Goal: Information Seeking & Learning: Learn about a topic

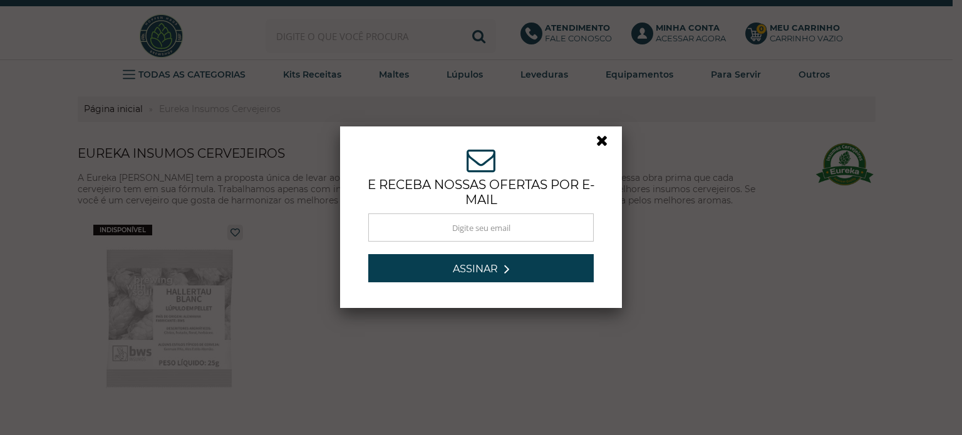
click at [598, 143] on link at bounding box center [608, 144] width 23 height 23
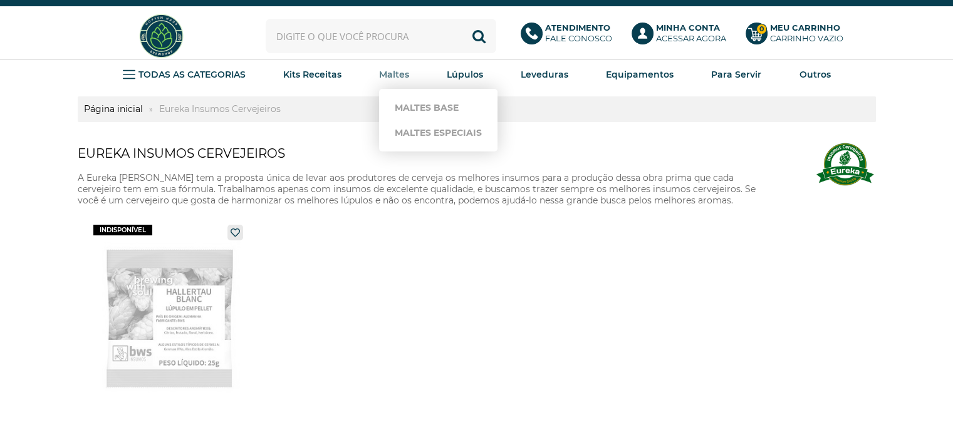
click at [400, 76] on strong "Maltes" at bounding box center [394, 74] width 30 height 11
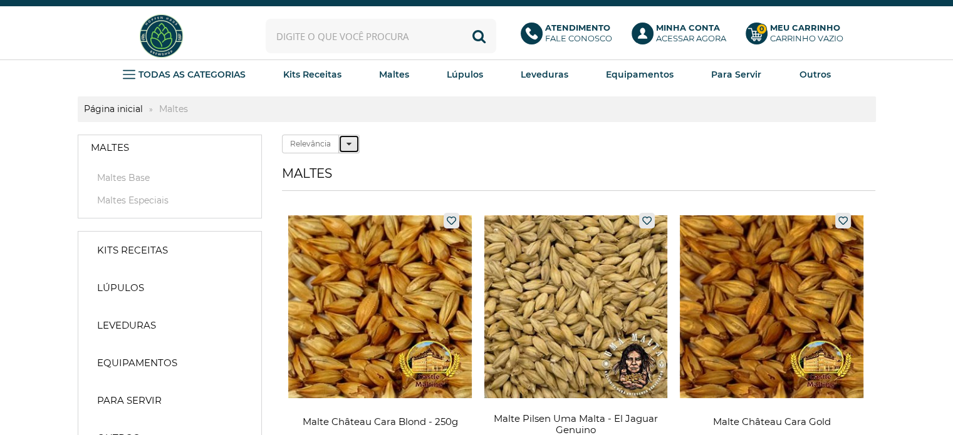
click at [350, 142] on icon at bounding box center [348, 144] width 5 height 9
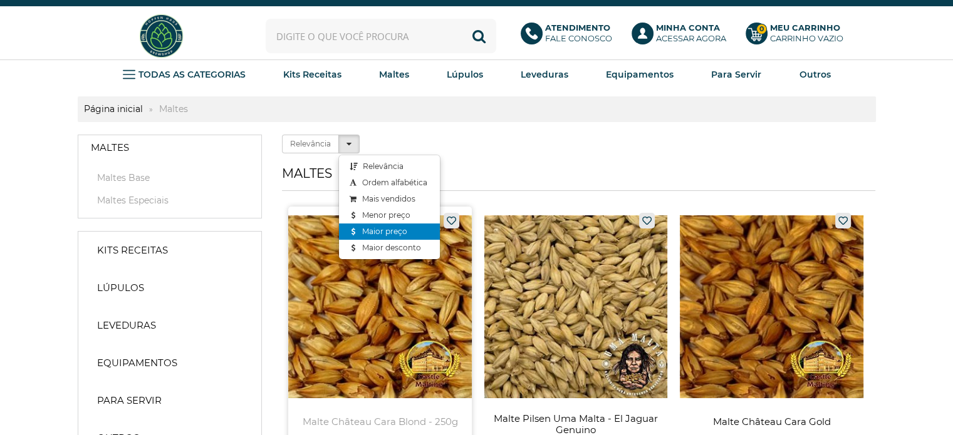
click at [391, 231] on link "Maior preço" at bounding box center [389, 232] width 101 height 16
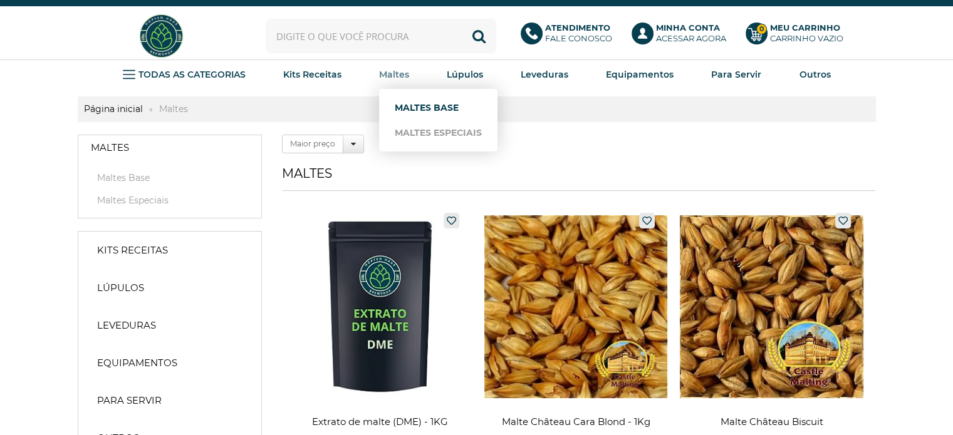
click at [434, 104] on link "Maltes Base" at bounding box center [438, 107] width 87 height 25
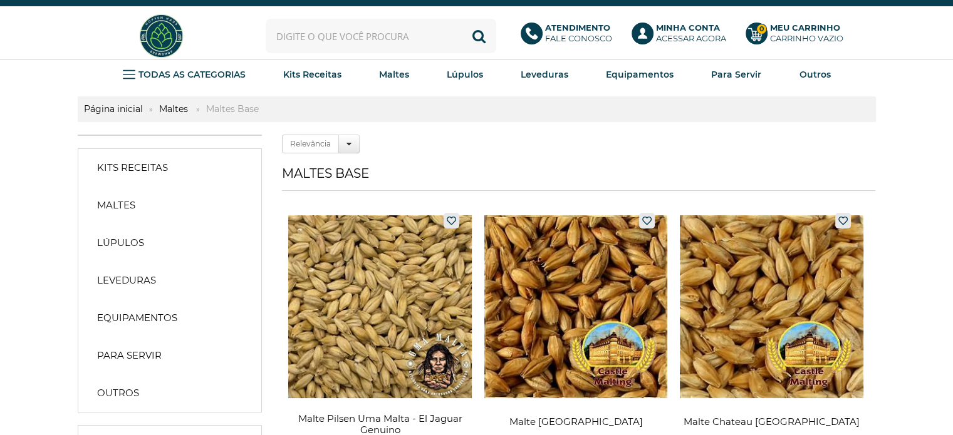
scroll to position [104, 0]
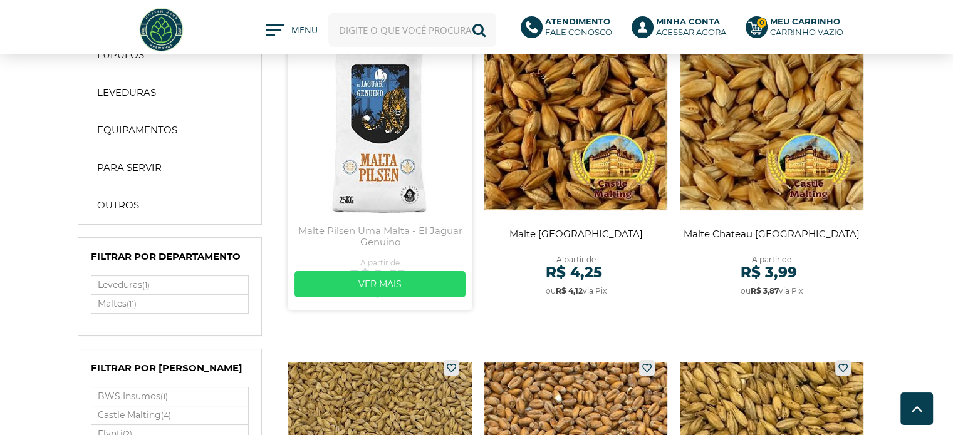
click at [351, 154] on link at bounding box center [380, 164] width 184 height 291
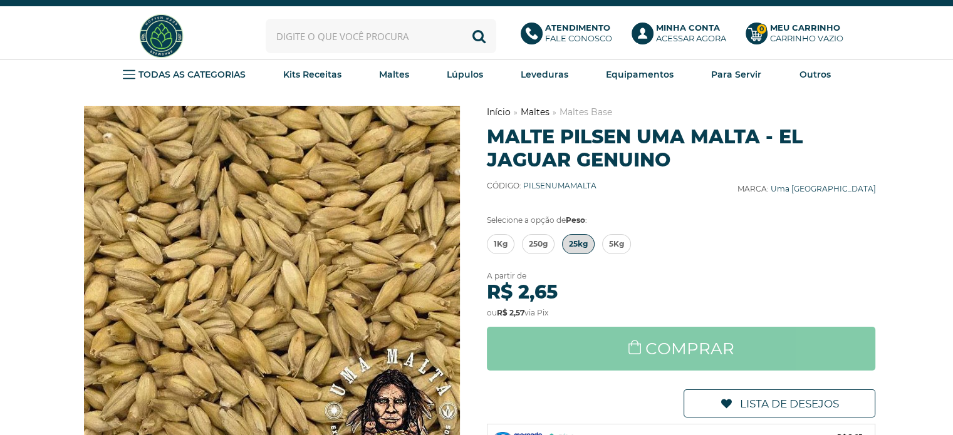
click at [578, 241] on span "25kg" at bounding box center [578, 244] width 19 height 19
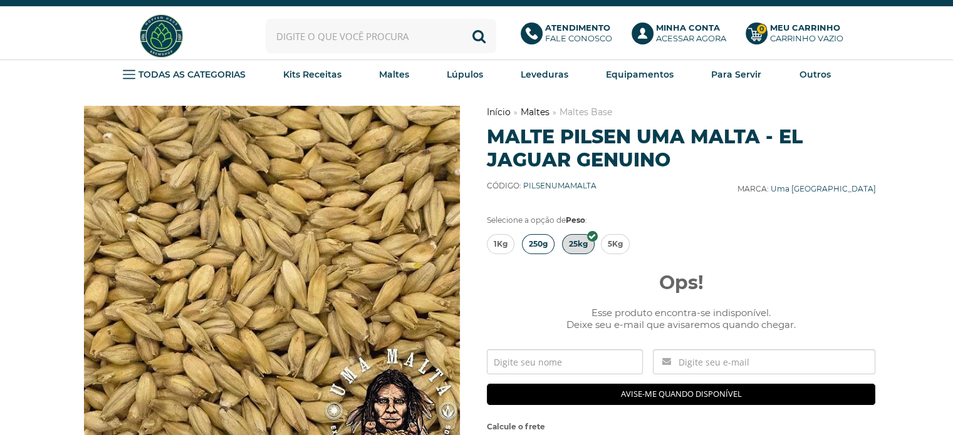
click at [538, 244] on span "250g" at bounding box center [538, 244] width 19 height 19
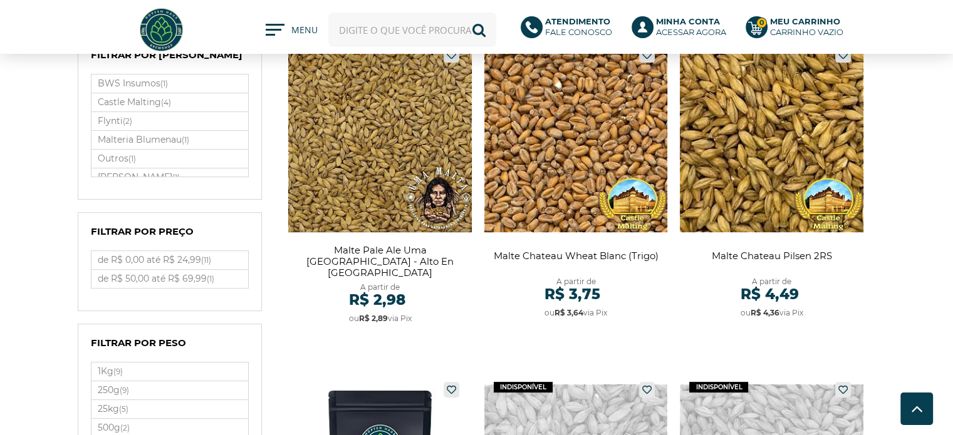
scroll to position [313, 0]
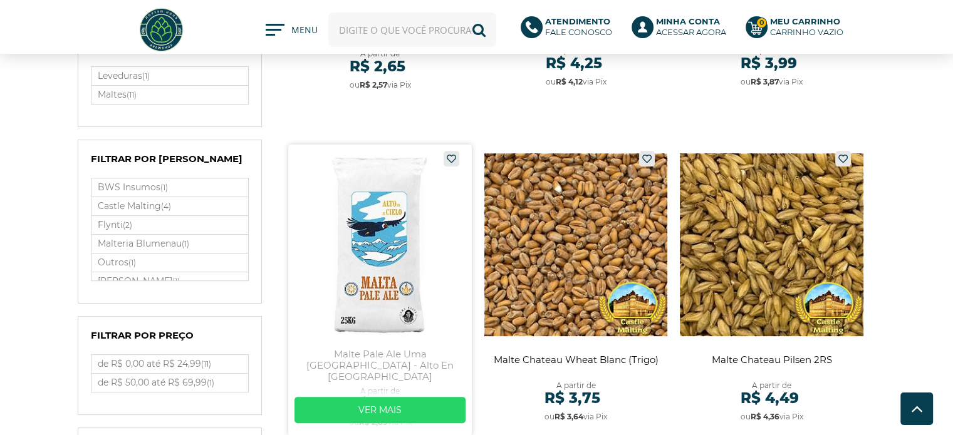
click at [376, 231] on link at bounding box center [380, 290] width 184 height 291
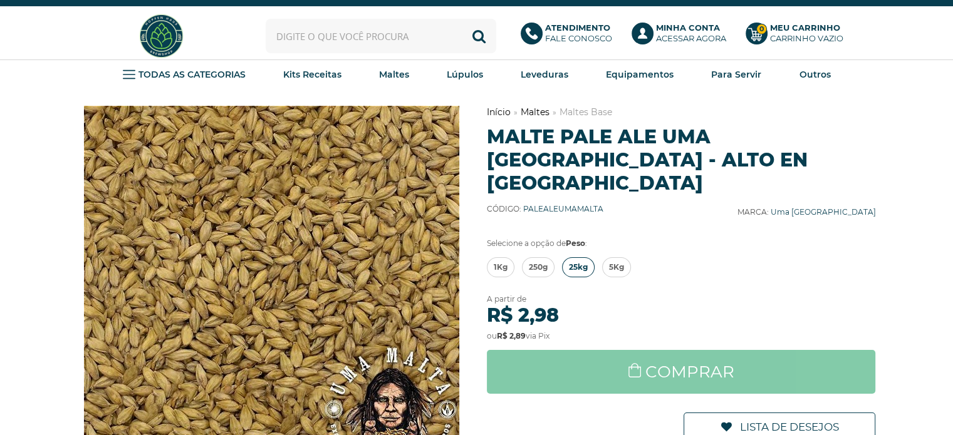
click at [576, 258] on span "25kg" at bounding box center [578, 267] width 19 height 19
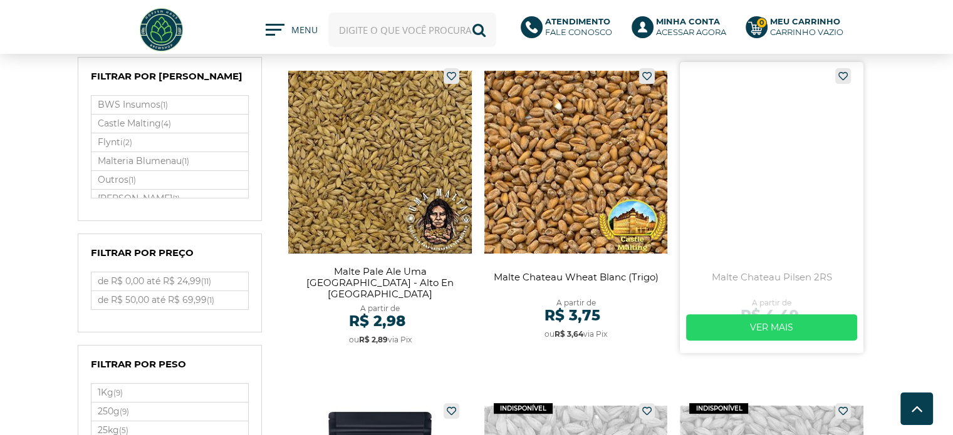
scroll to position [313, 0]
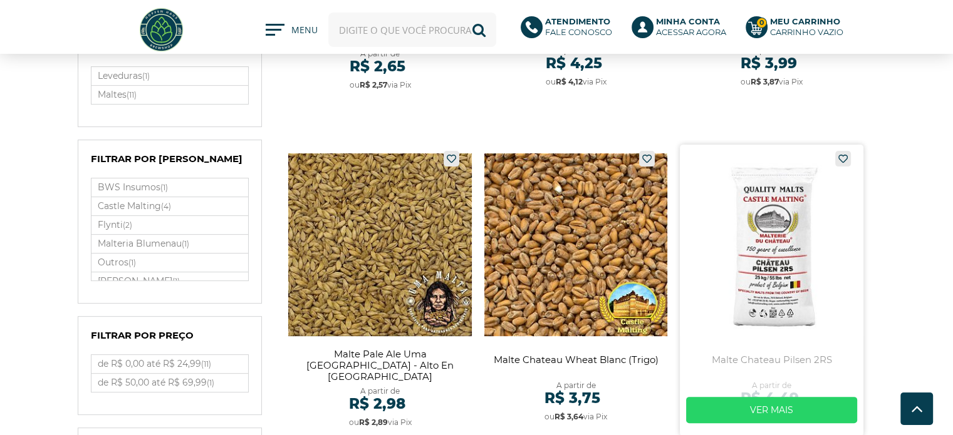
click at [801, 225] on link at bounding box center [772, 290] width 184 height 291
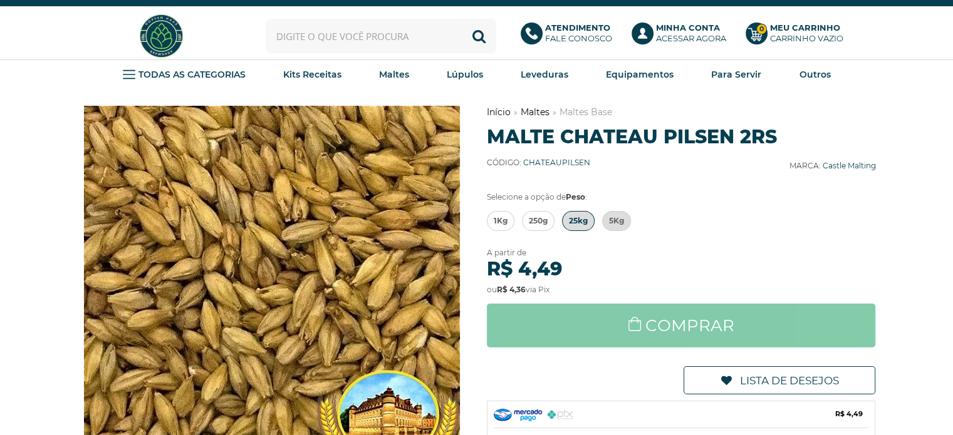
click at [576, 221] on span "25kg" at bounding box center [578, 221] width 19 height 19
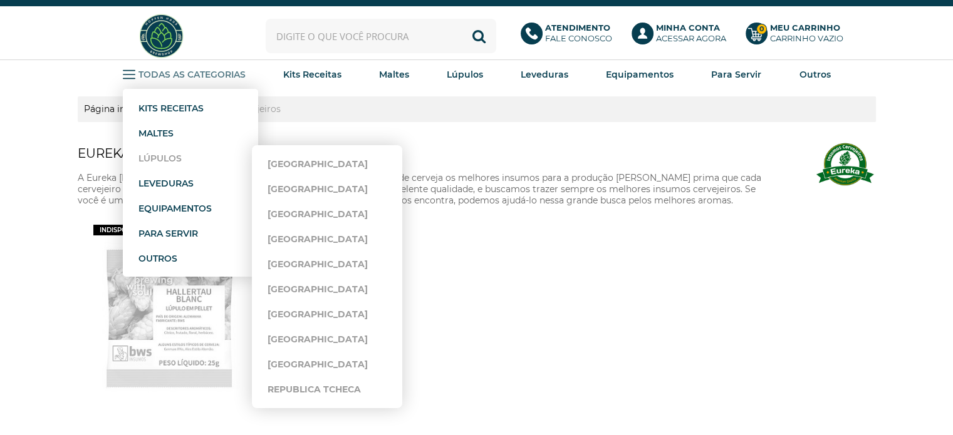
click at [165, 155] on strong "Lúpulos" at bounding box center [159, 158] width 43 height 11
